Goal: Task Accomplishment & Management: Use online tool/utility

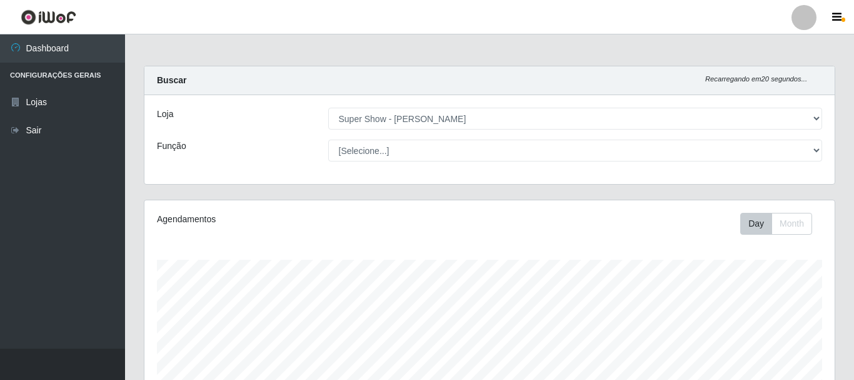
select select "120"
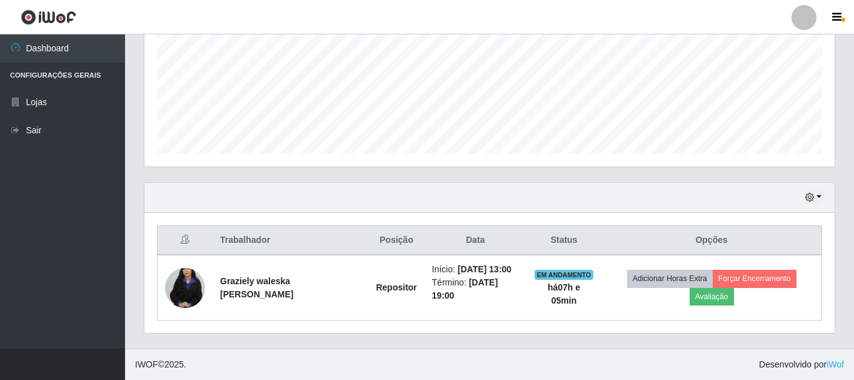
scroll to position [259, 690]
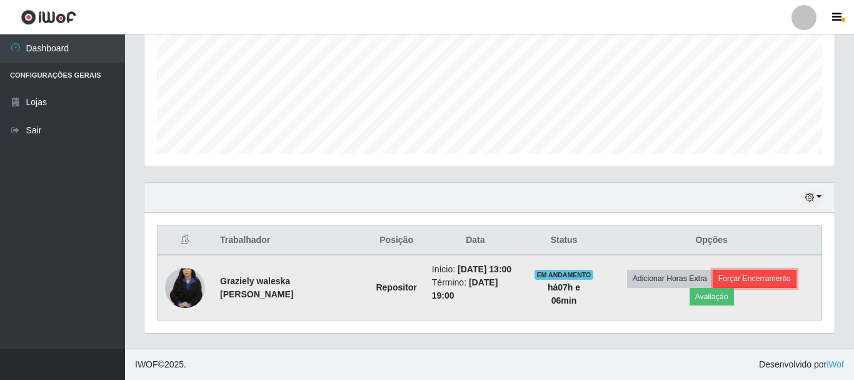
click at [775, 275] on button "Forçar Encerramento" at bounding box center [755, 279] width 84 height 18
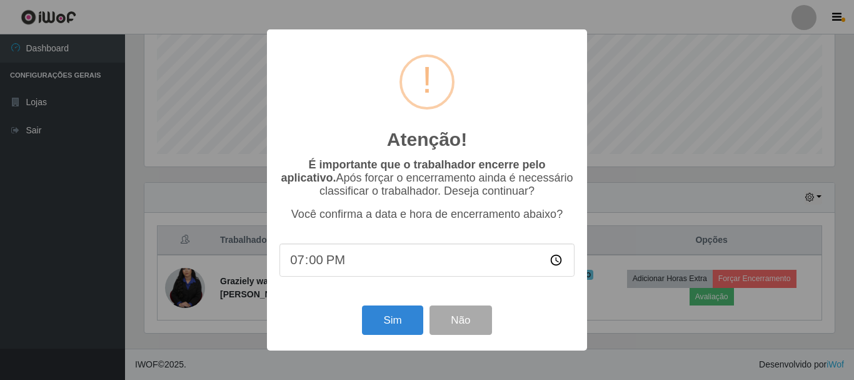
click at [331, 270] on input "19:00" at bounding box center [427, 259] width 295 height 33
click at [668, 182] on div "Atenção! × É importante que o trabalhador encerre pelo aplicativo. Após forçar …" at bounding box center [427, 190] width 854 height 380
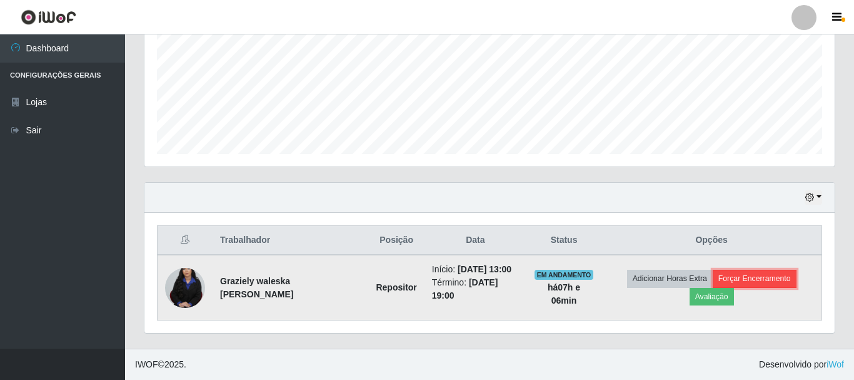
click at [764, 276] on button "Forçar Encerramento" at bounding box center [755, 279] width 84 height 18
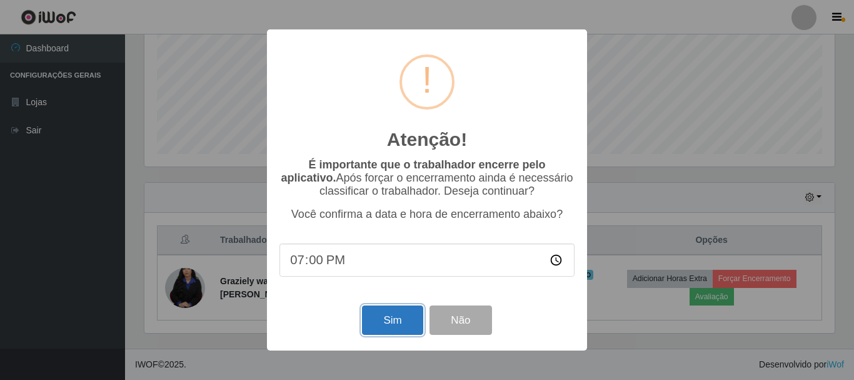
click at [399, 313] on button "Sim" at bounding box center [392, 319] width 61 height 29
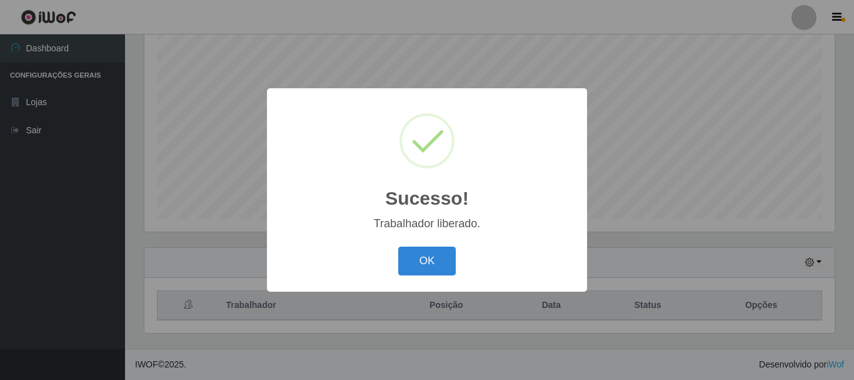
scroll to position [228, 0]
click at [434, 263] on button "OK" at bounding box center [427, 260] width 58 height 29
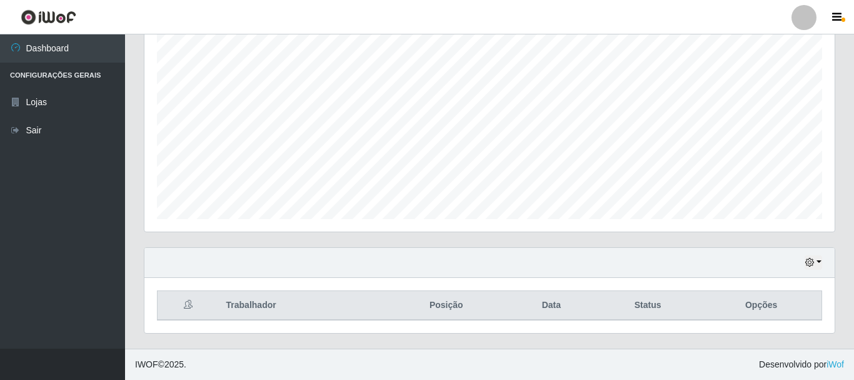
click at [53, 74] on li "Configurações Gerais" at bounding box center [62, 76] width 125 height 26
click at [839, 21] on icon "button" at bounding box center [836, 17] width 9 height 11
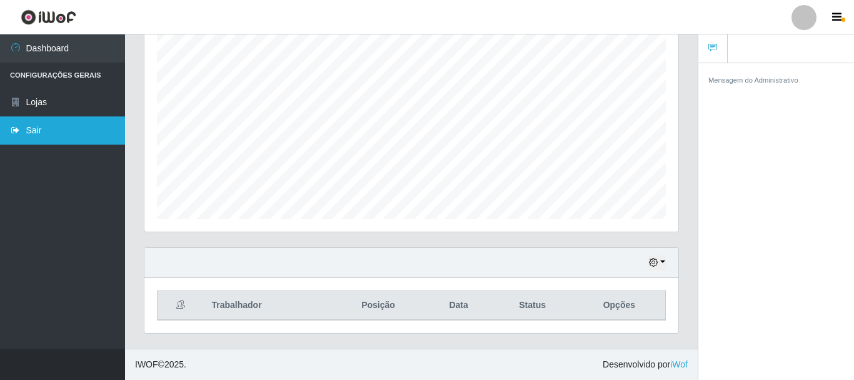
click at [54, 141] on link "Sair" at bounding box center [62, 130] width 125 height 28
